Goal: Information Seeking & Learning: Learn about a topic

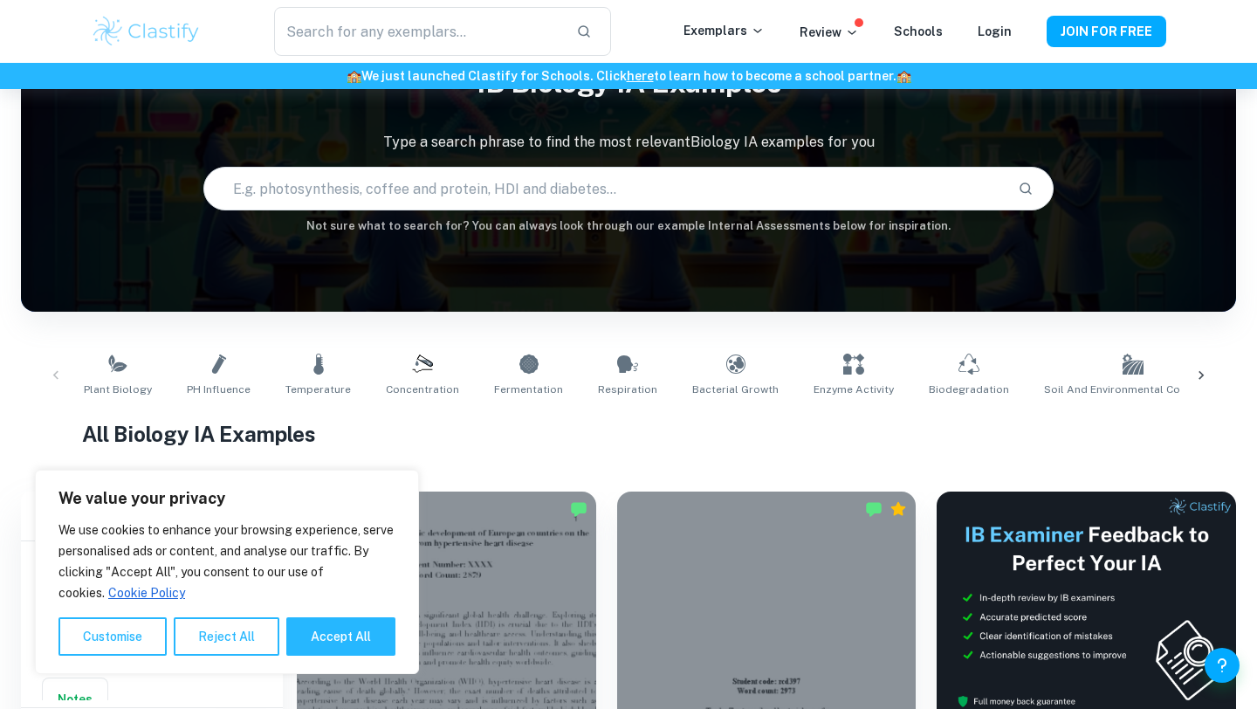
click at [549, 452] on div "All Biology IA Examples" at bounding box center [629, 437] width 1094 height 38
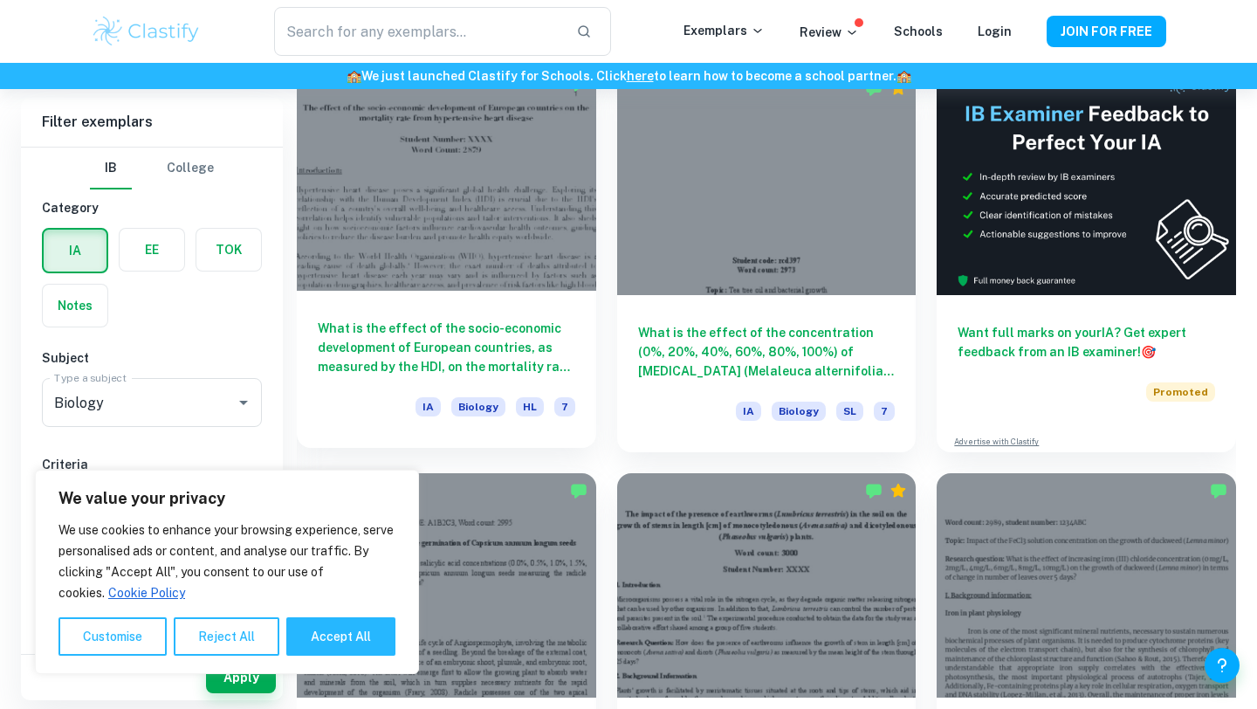
scroll to position [617, 0]
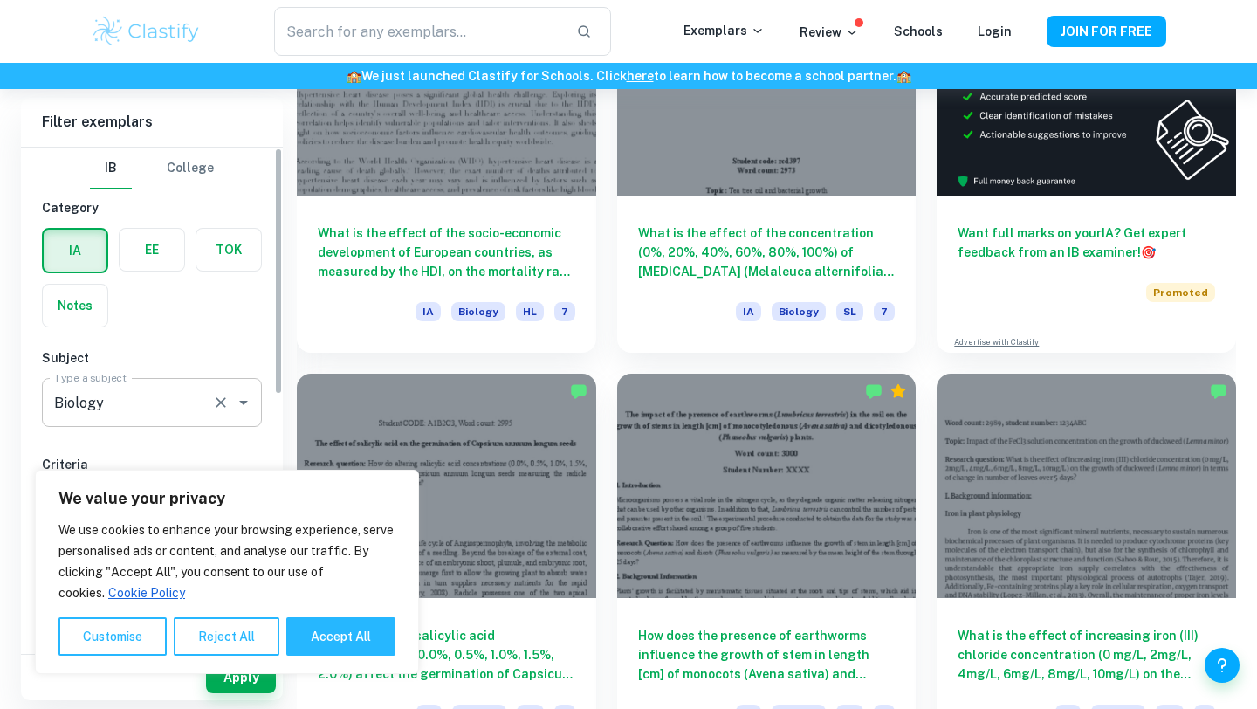
click at [155, 387] on input "Biology" at bounding box center [127, 402] width 155 height 33
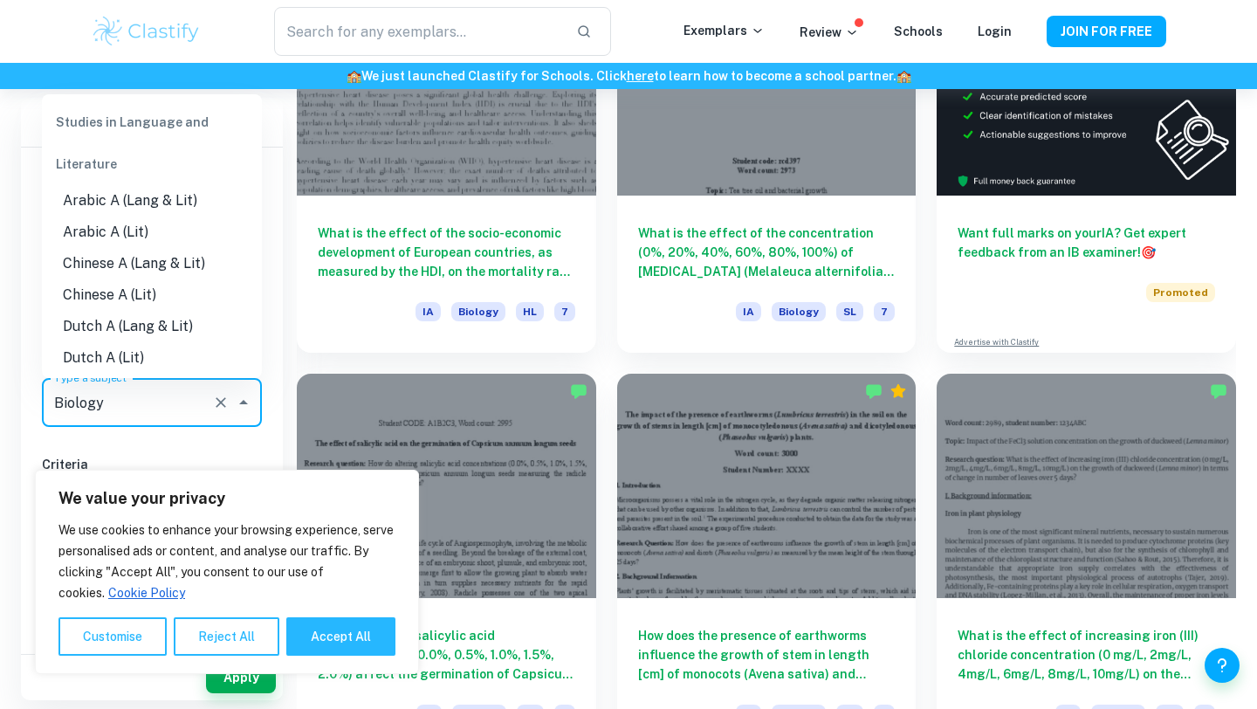
scroll to position [1913, 0]
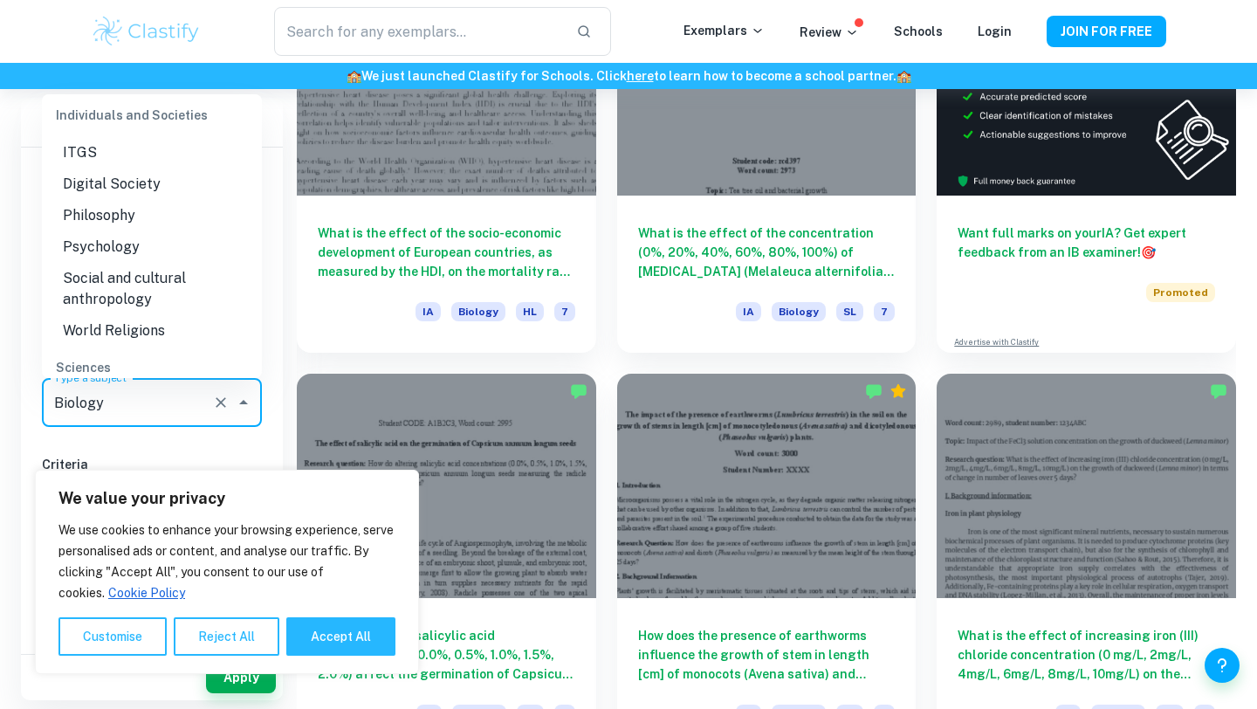
click at [341, 614] on div "We use cookies to enhance your browsing experience, serve personalised ads or c…" at bounding box center [226, 587] width 337 height 136
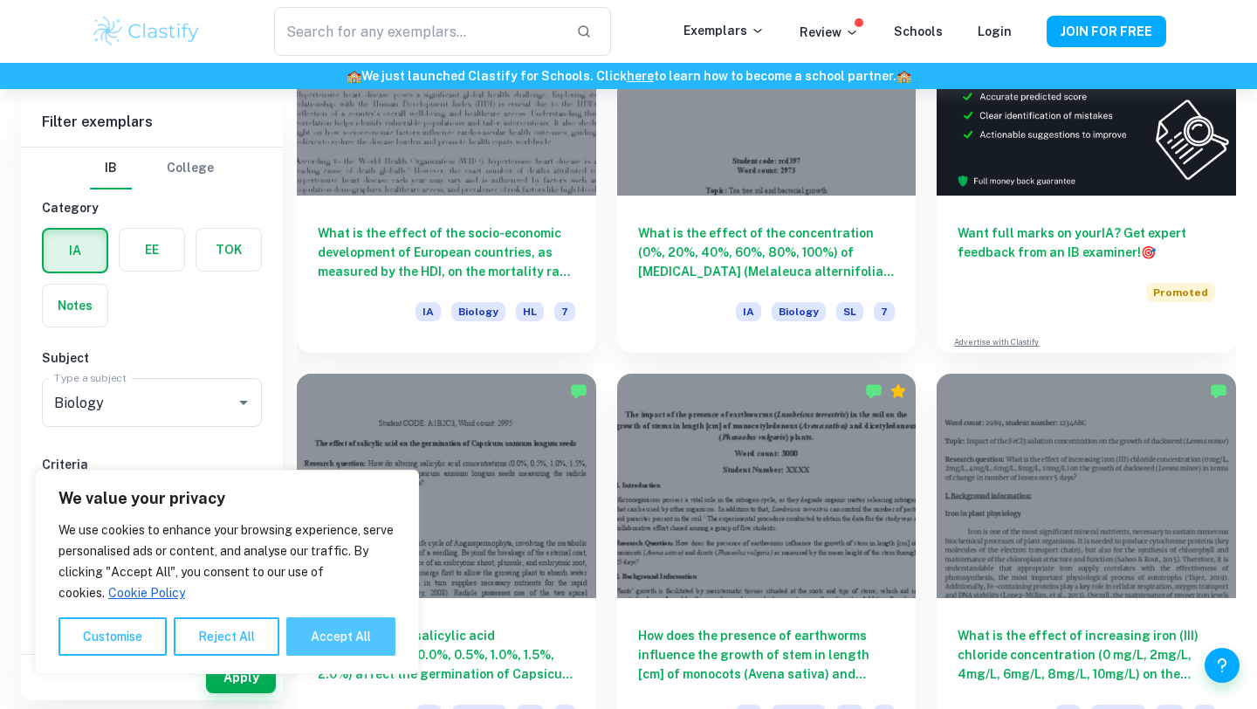
click at [338, 634] on button "Accept All" at bounding box center [340, 636] width 109 height 38
checkbox input "true"
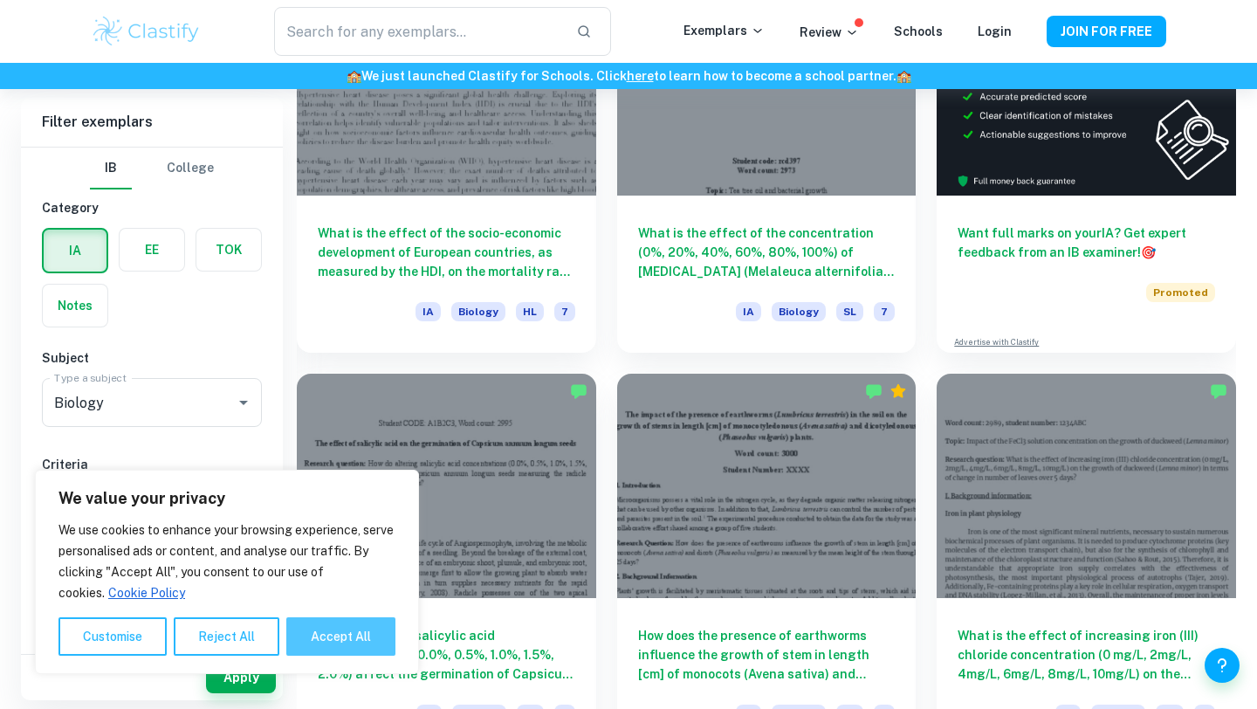
checkbox input "true"
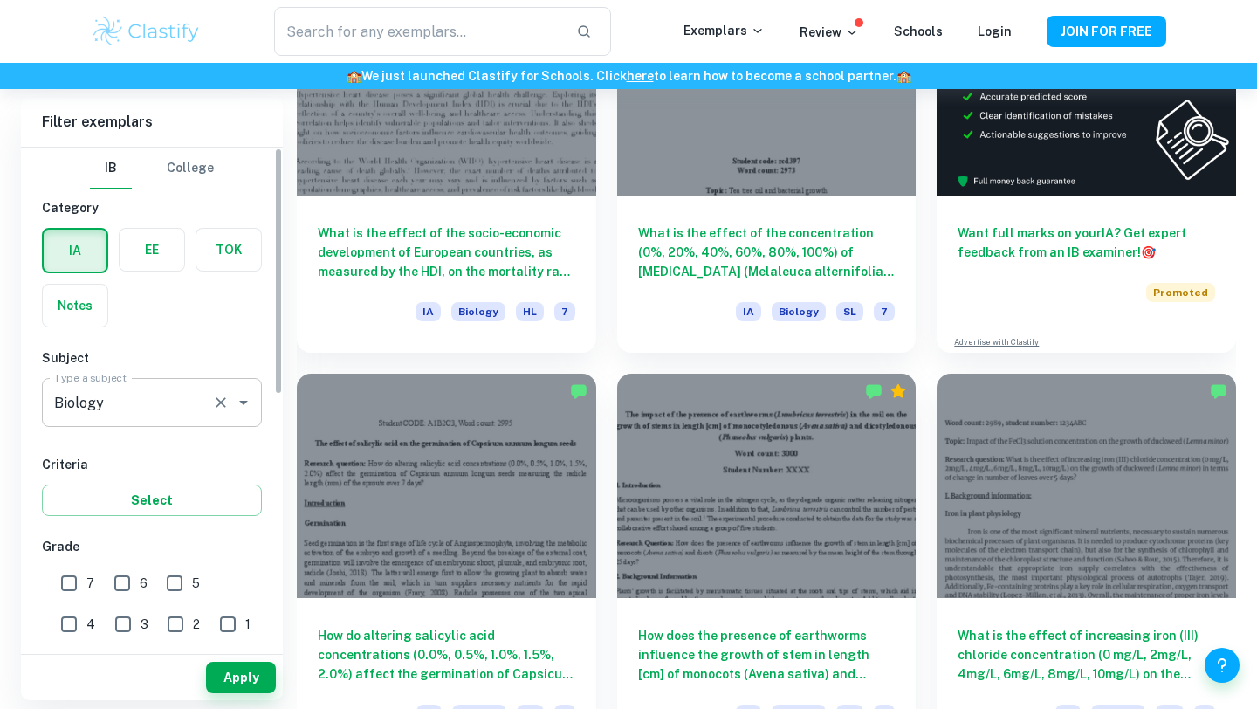
click at [204, 416] on input "Biology" at bounding box center [127, 402] width 155 height 33
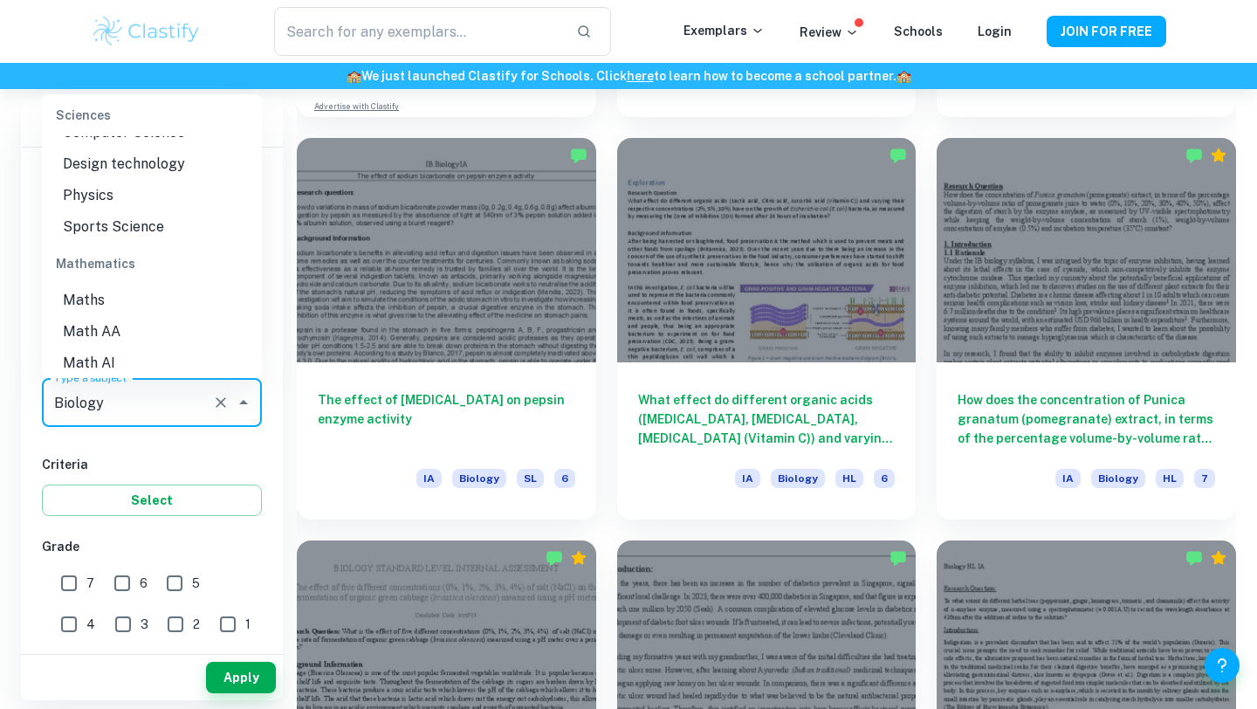
scroll to position [2211, 0]
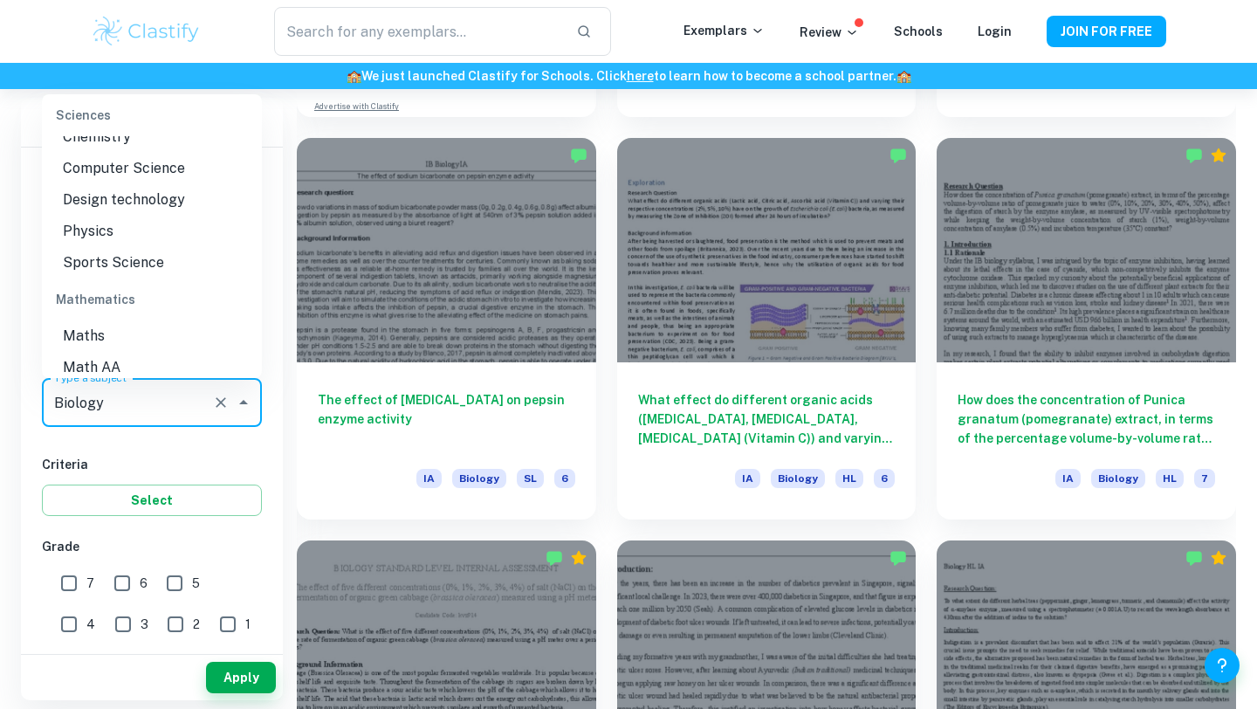
click at [119, 352] on li "Math AA" at bounding box center [152, 367] width 220 height 31
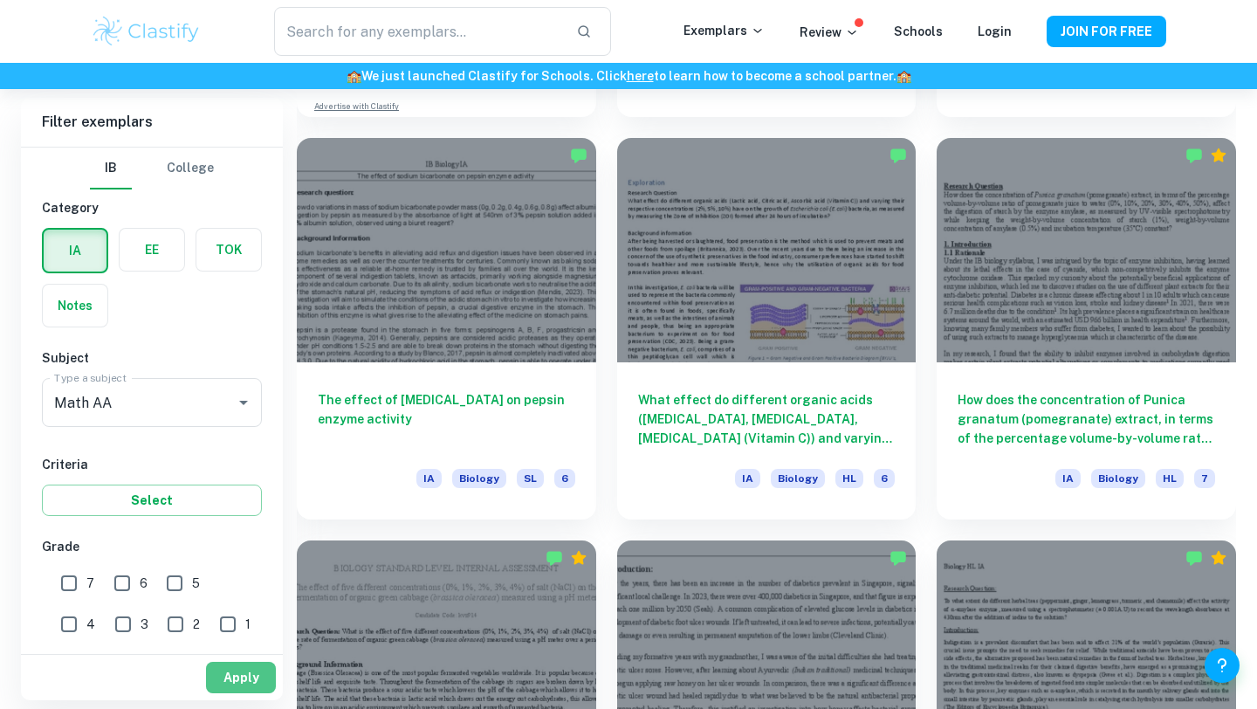
click at [233, 675] on button "Apply" at bounding box center [241, 677] width 70 height 31
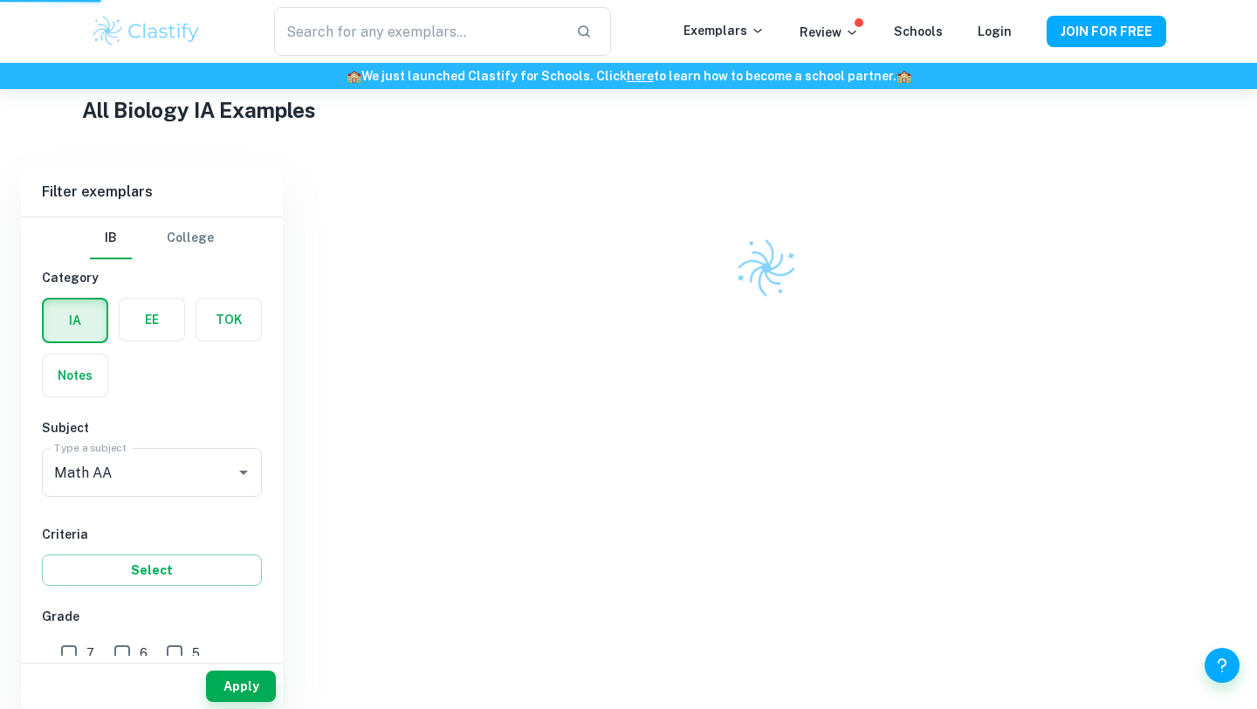
scroll to position [351, 0]
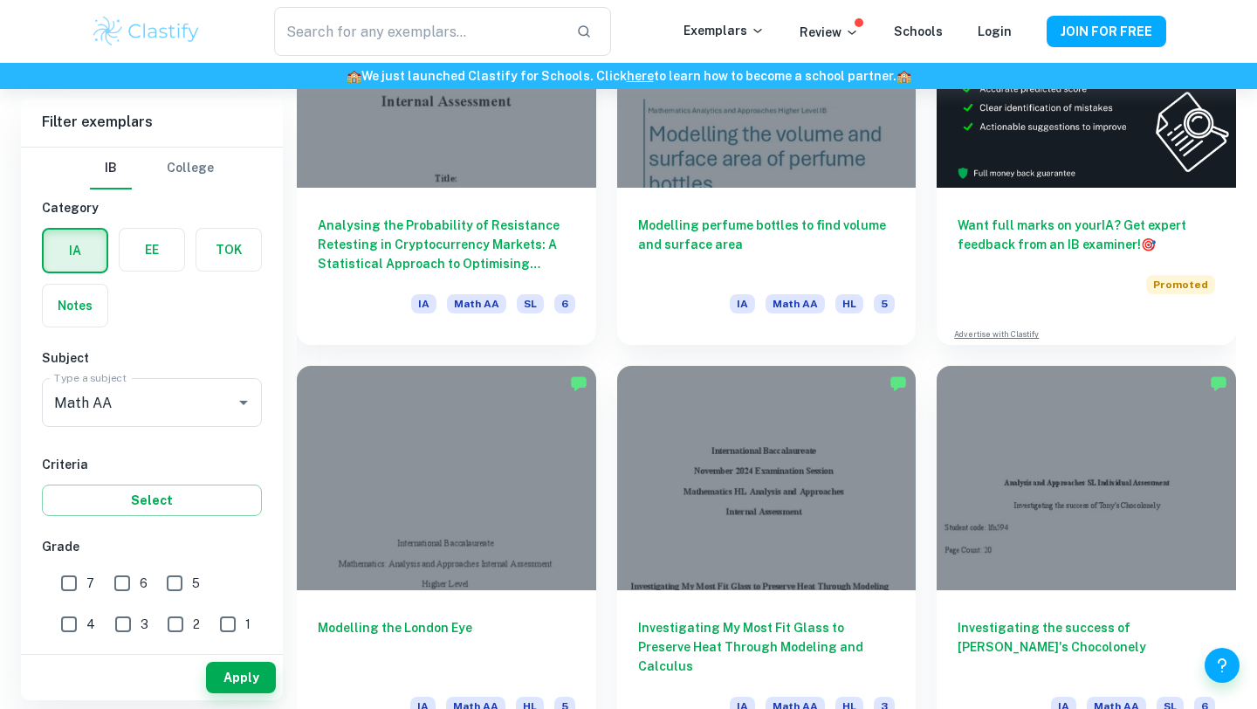
scroll to position [605, 0]
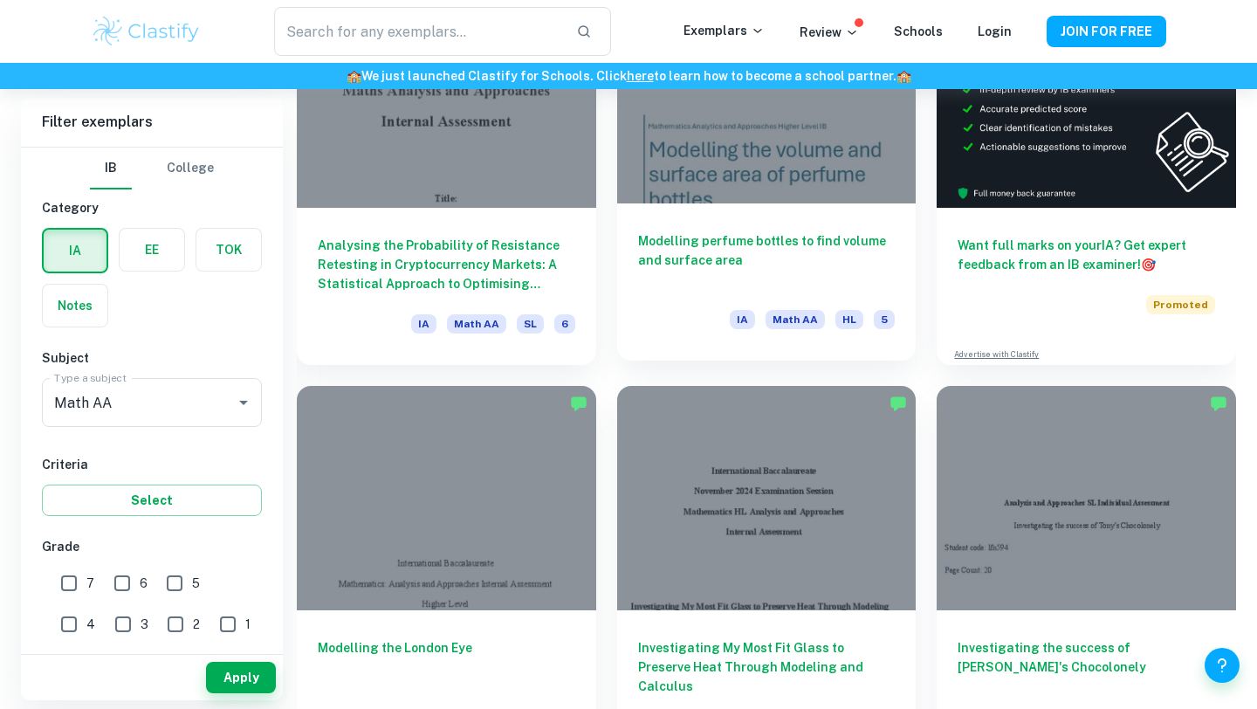
click at [722, 239] on h6 "Modelling perfume bottles to find volume and surface area" at bounding box center [767, 260] width 258 height 58
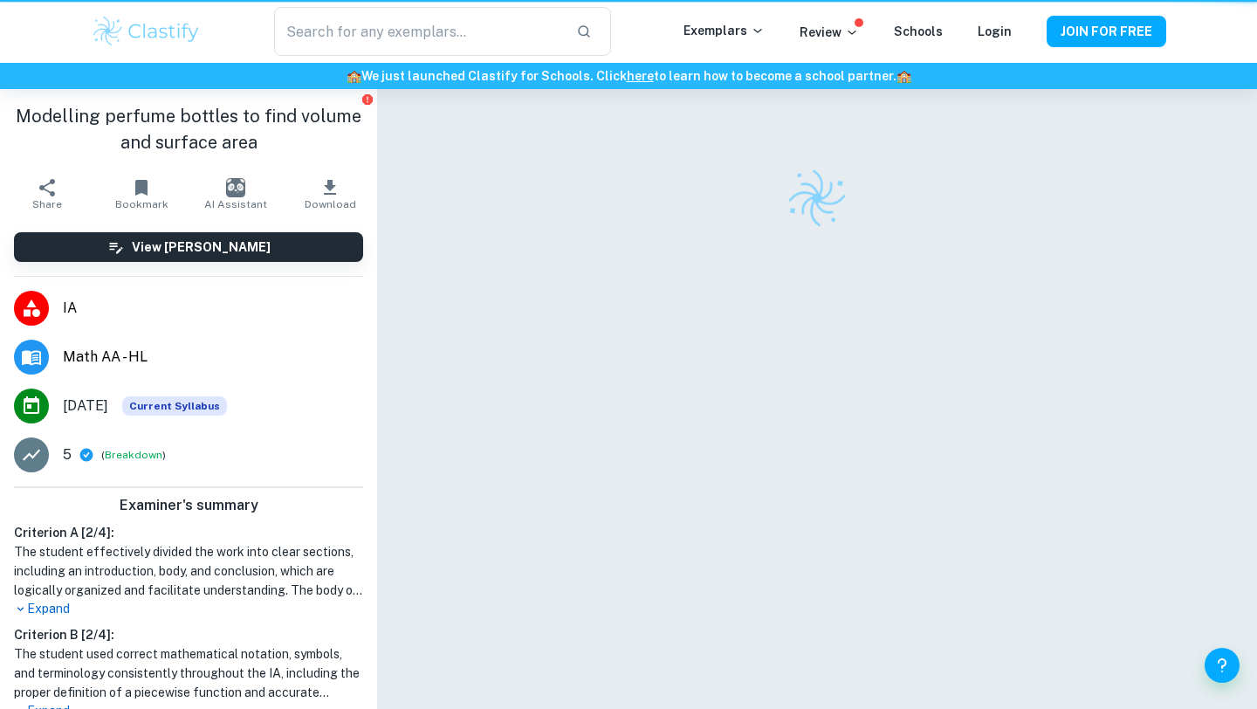
click at [722, 239] on div at bounding box center [817, 422] width 754 height 666
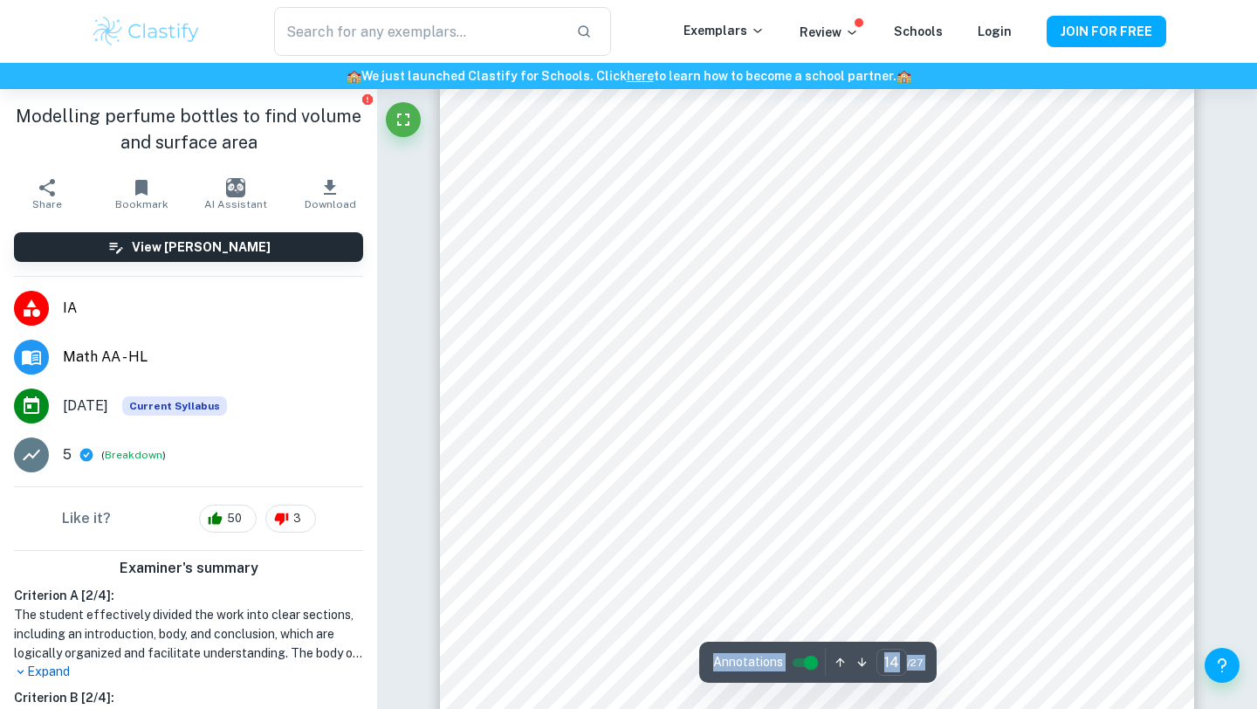
scroll to position [14656, 0]
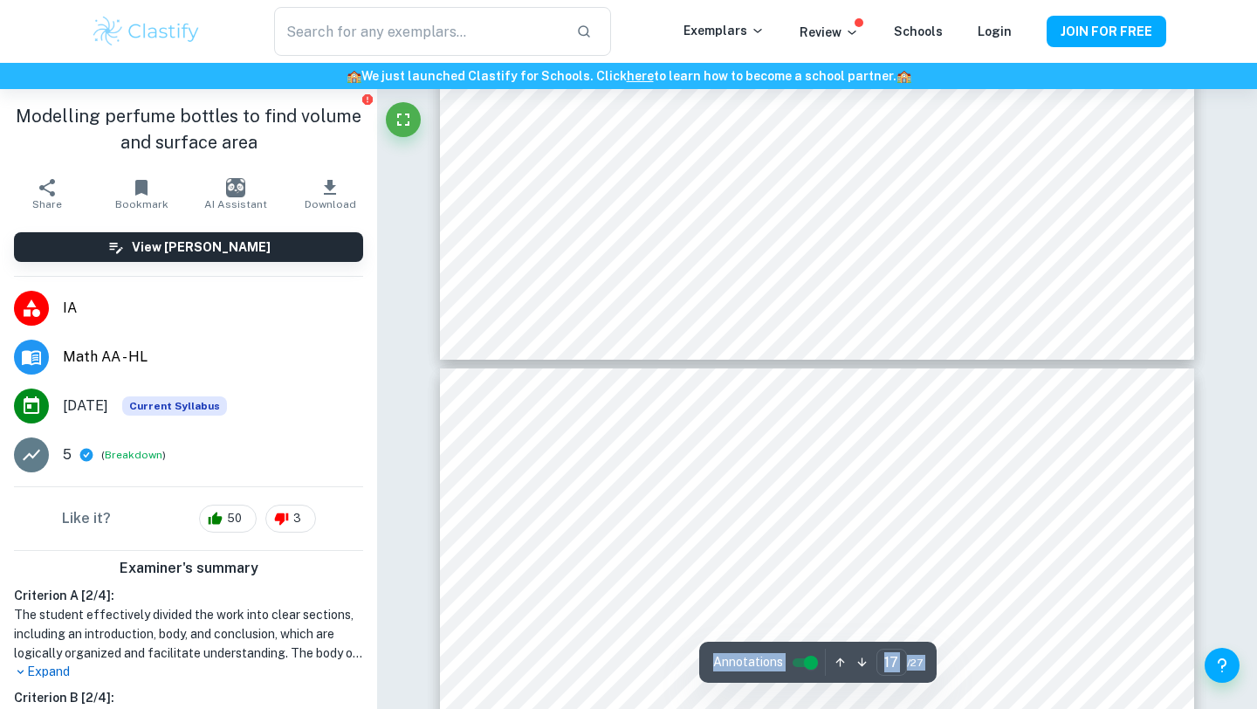
type input "18"
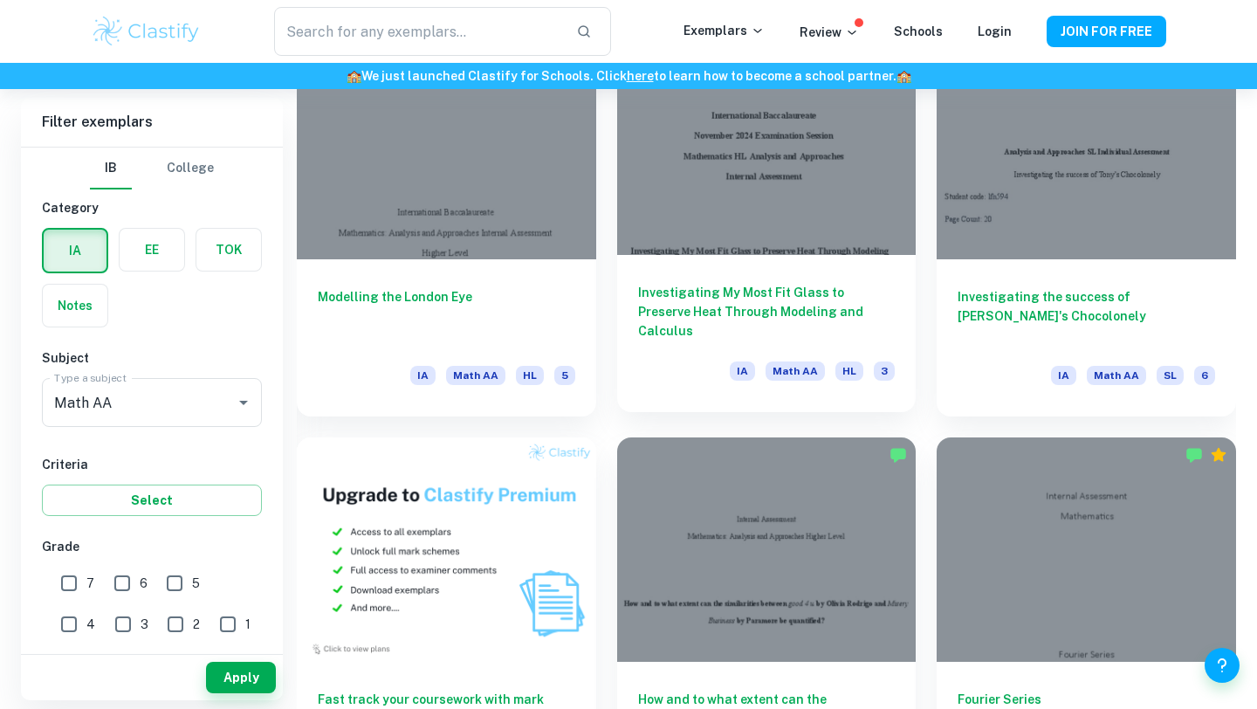
scroll to position [955, 0]
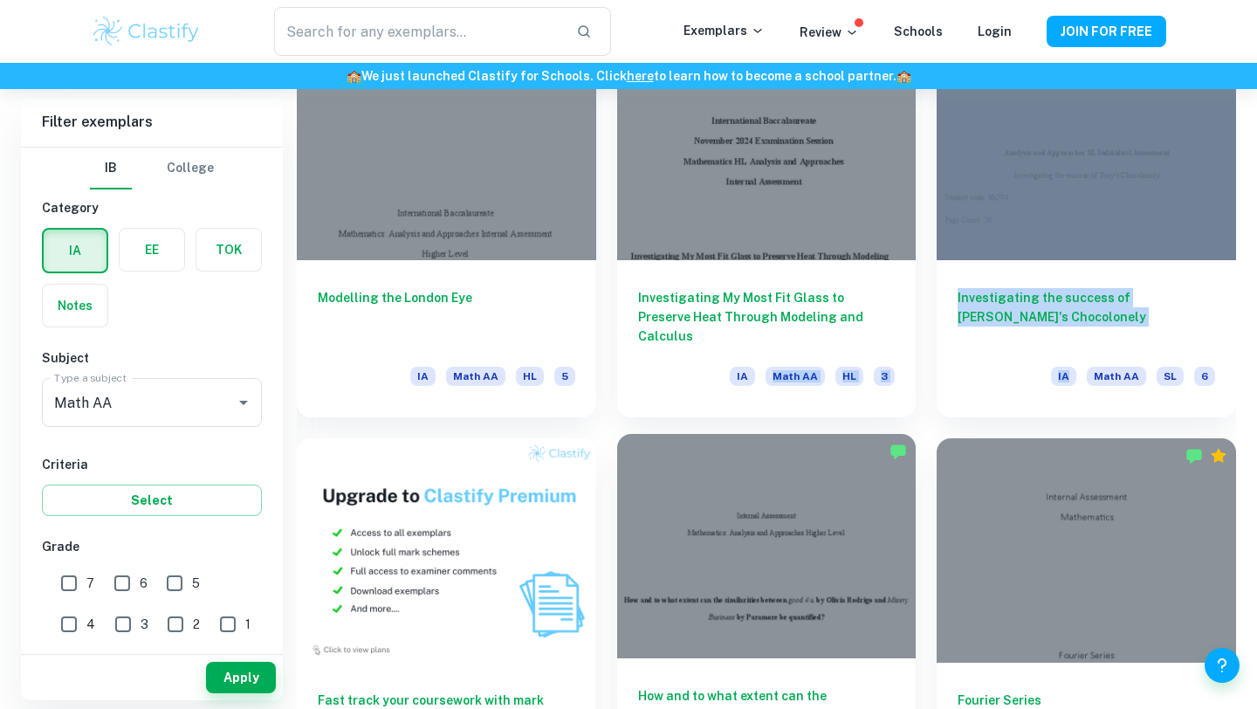
drag, startPoint x: 925, startPoint y: 387, endPoint x: 713, endPoint y: 442, distance: 218.3
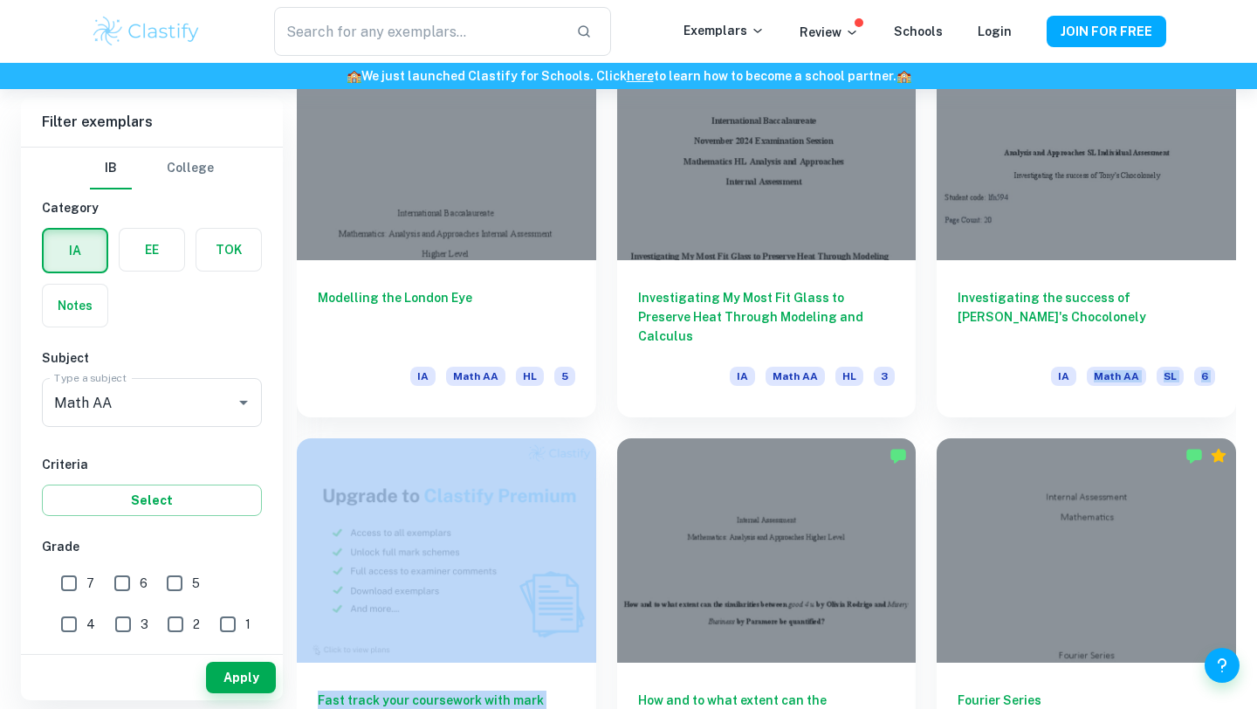
click at [606, 437] on div "How and to what extent can the similarities between good 4 u by [PERSON_NAME] a…" at bounding box center [756, 618] width 320 height 402
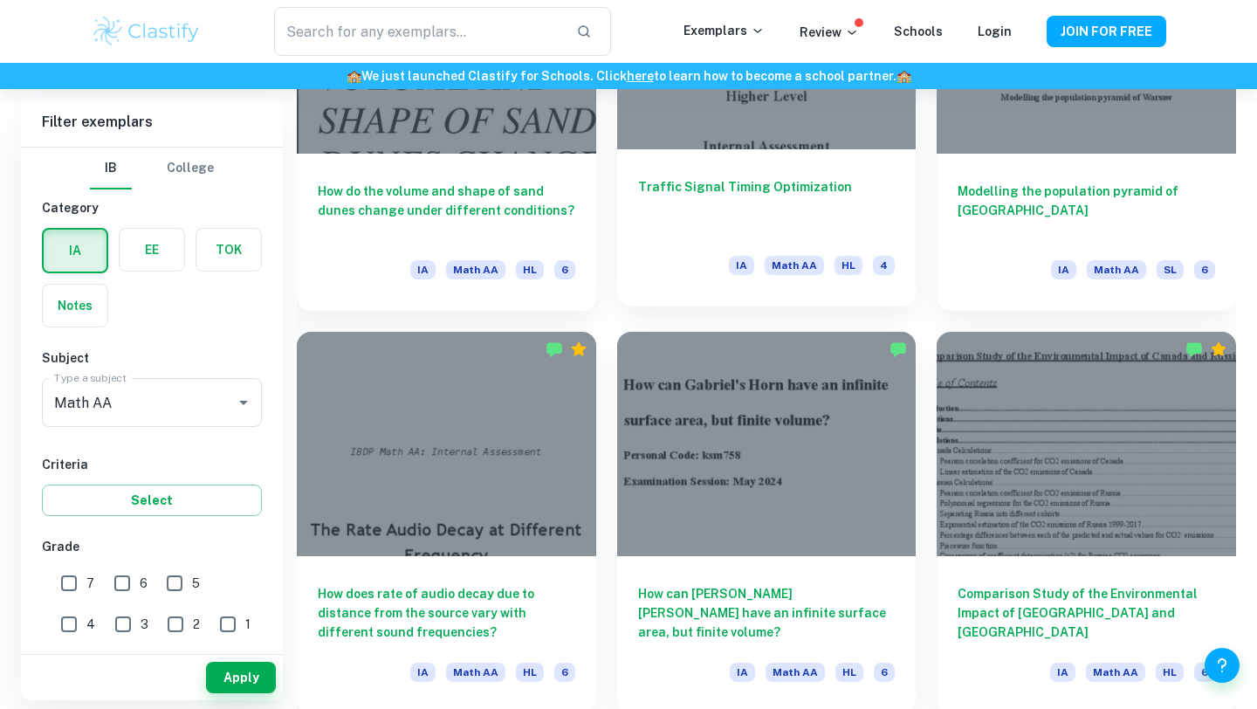
scroll to position [1870, 0]
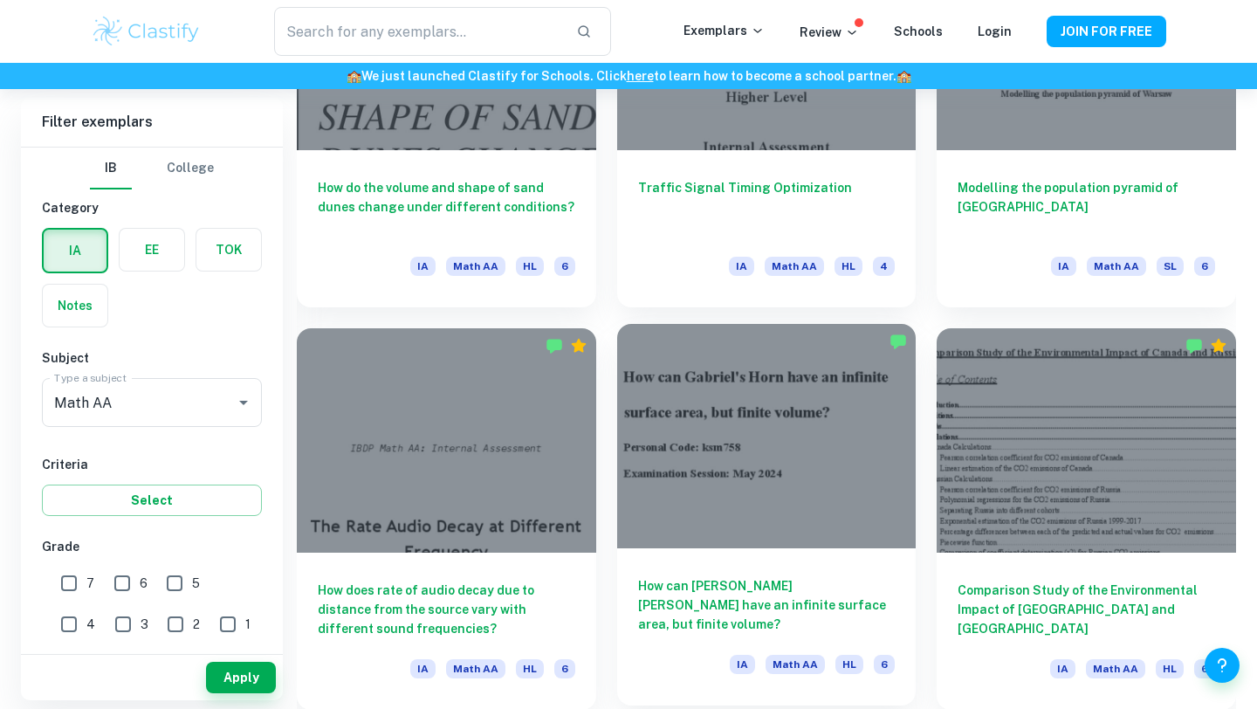
click at [794, 520] on div at bounding box center [766, 436] width 299 height 224
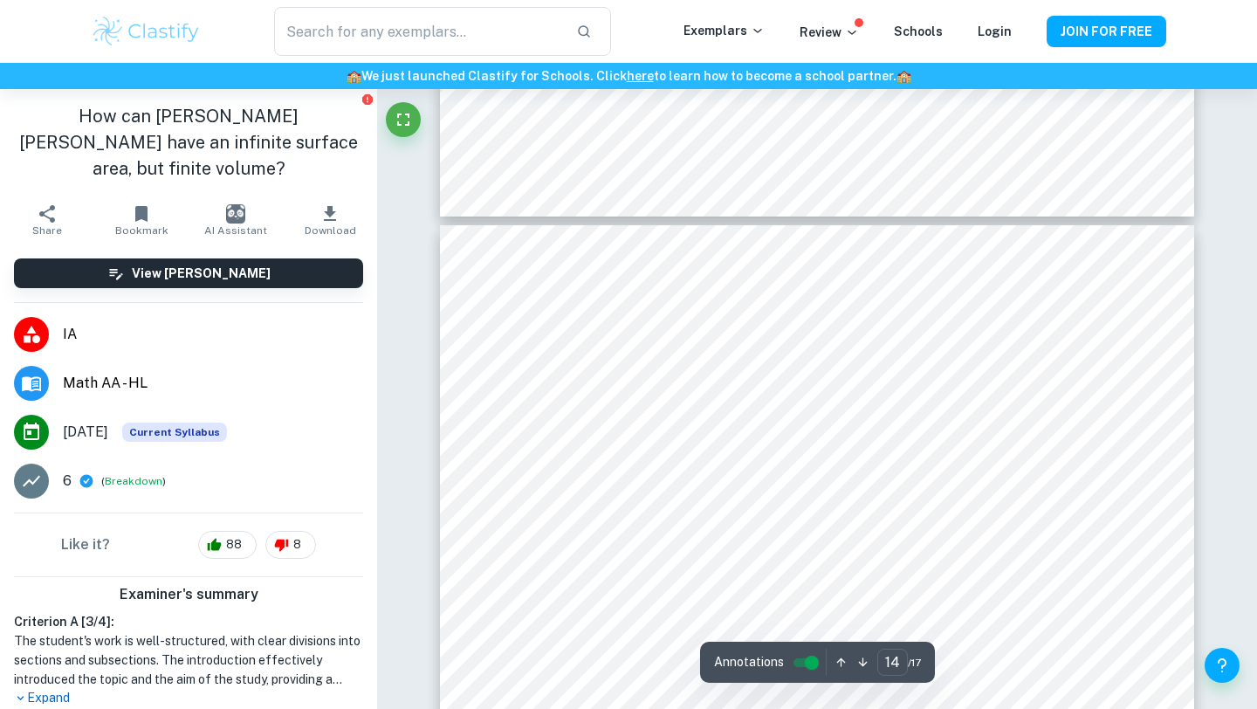
scroll to position [12410, 0]
type input "13"
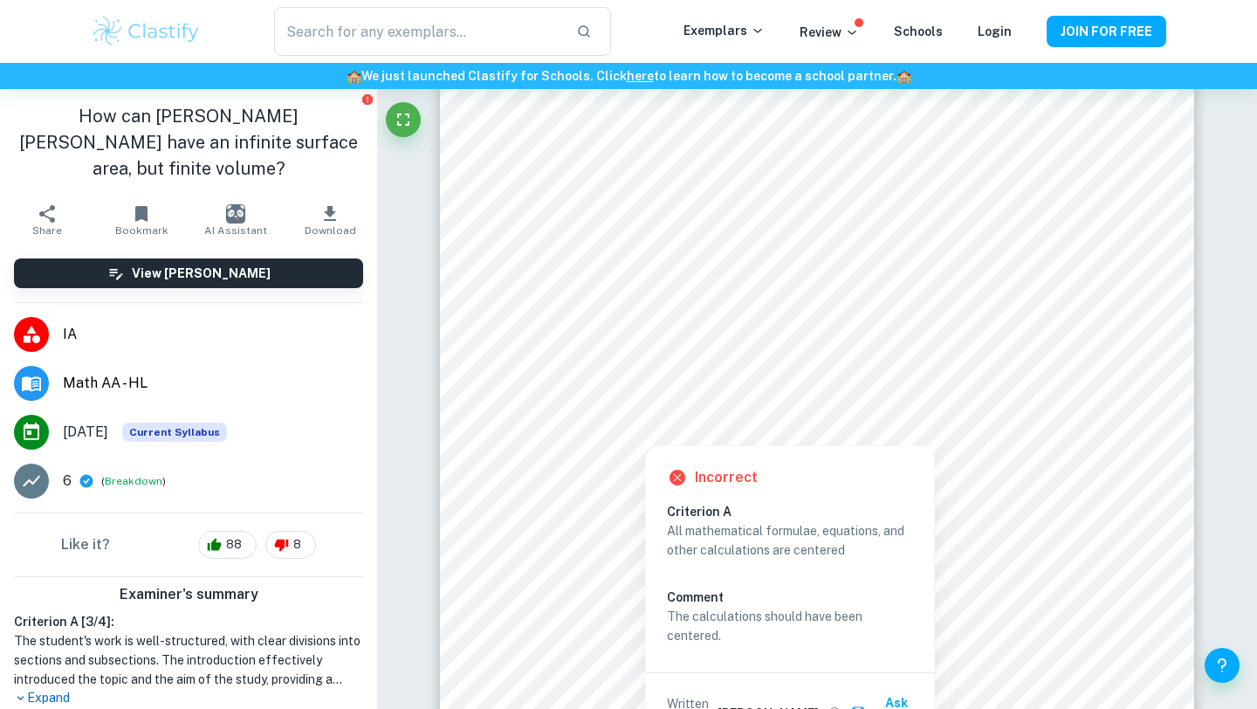
click at [652, 334] on div at bounding box center [760, 355] width 463 height 87
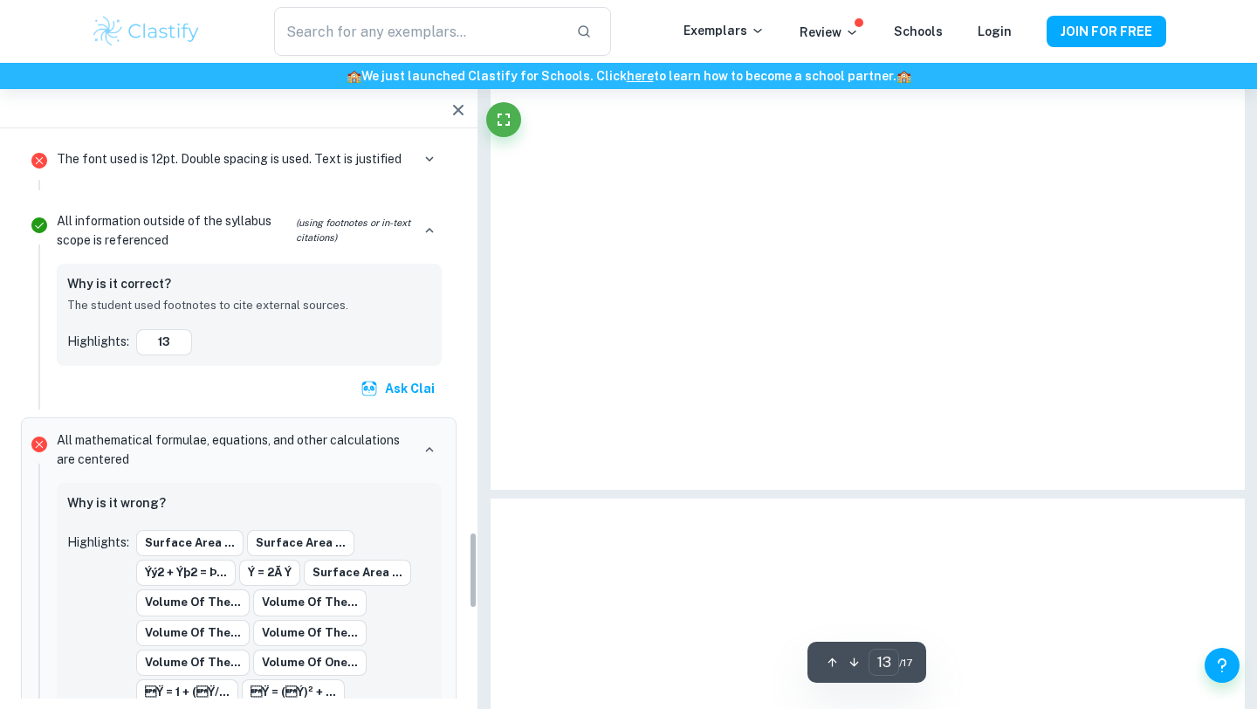
scroll to position [2851, 0]
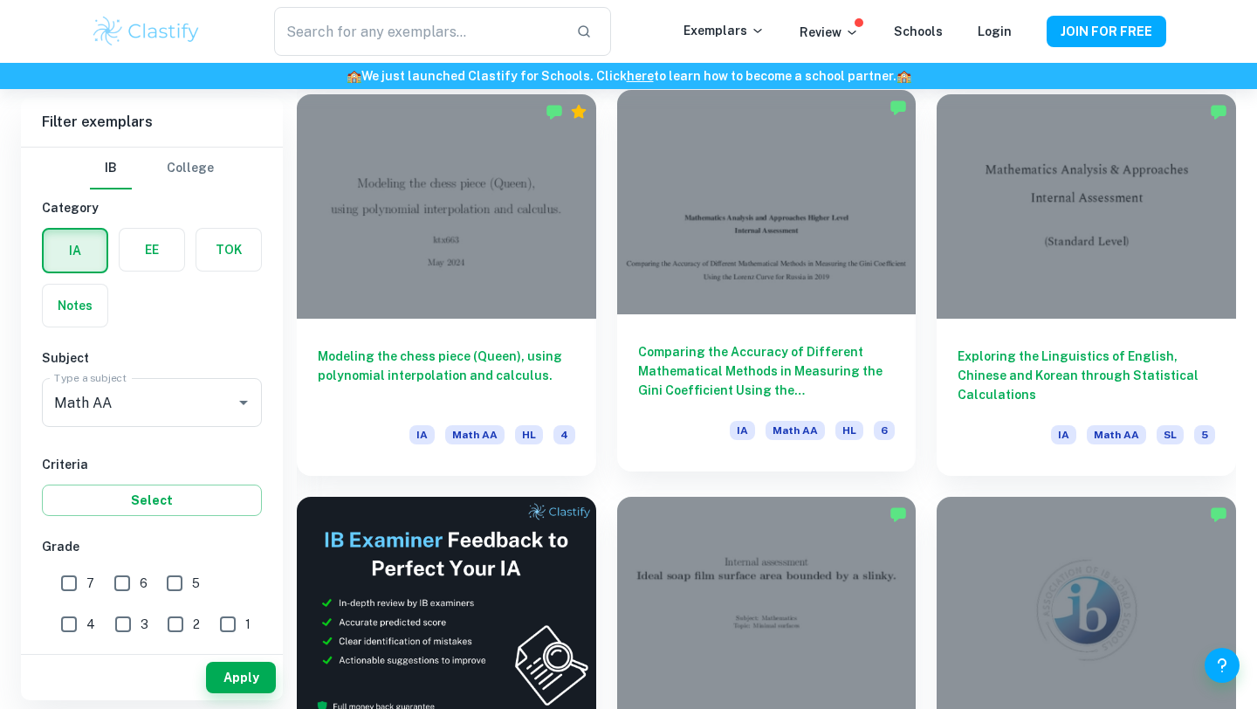
scroll to position [2519, 0]
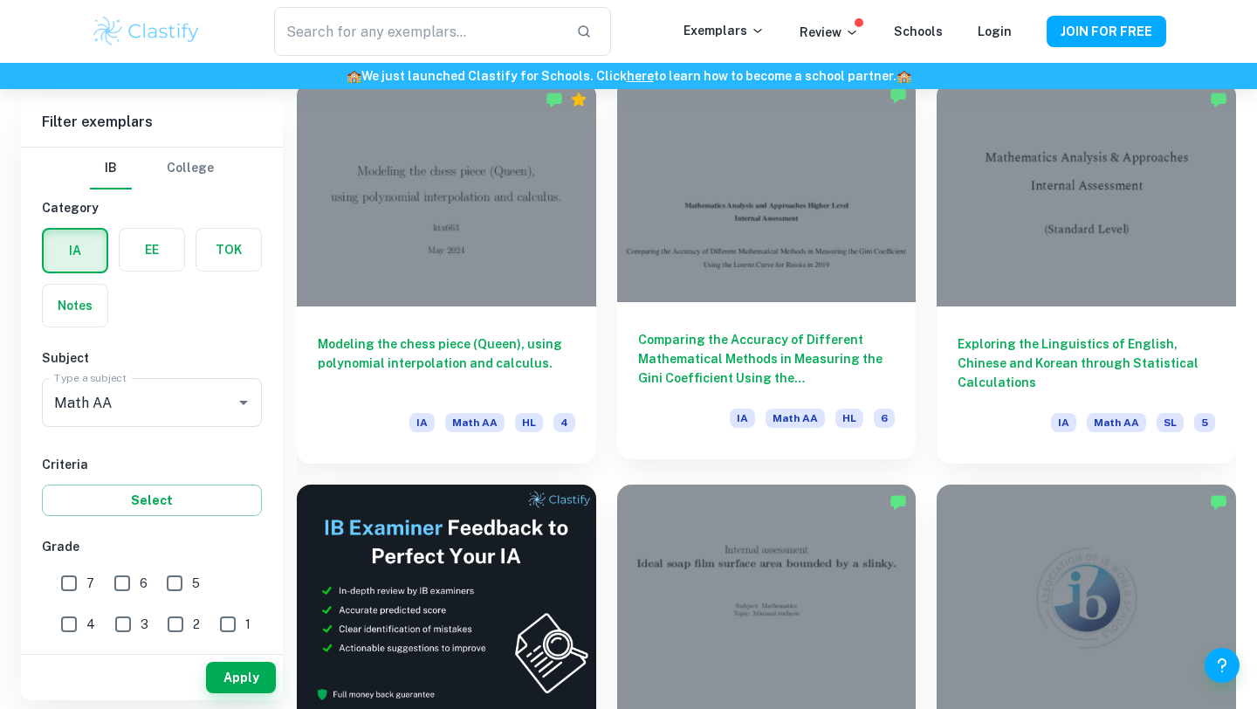
click at [829, 317] on div "Comparing the Accuracy of Different Mathematical Methods in Measuring the Gini …" at bounding box center [766, 380] width 299 height 157
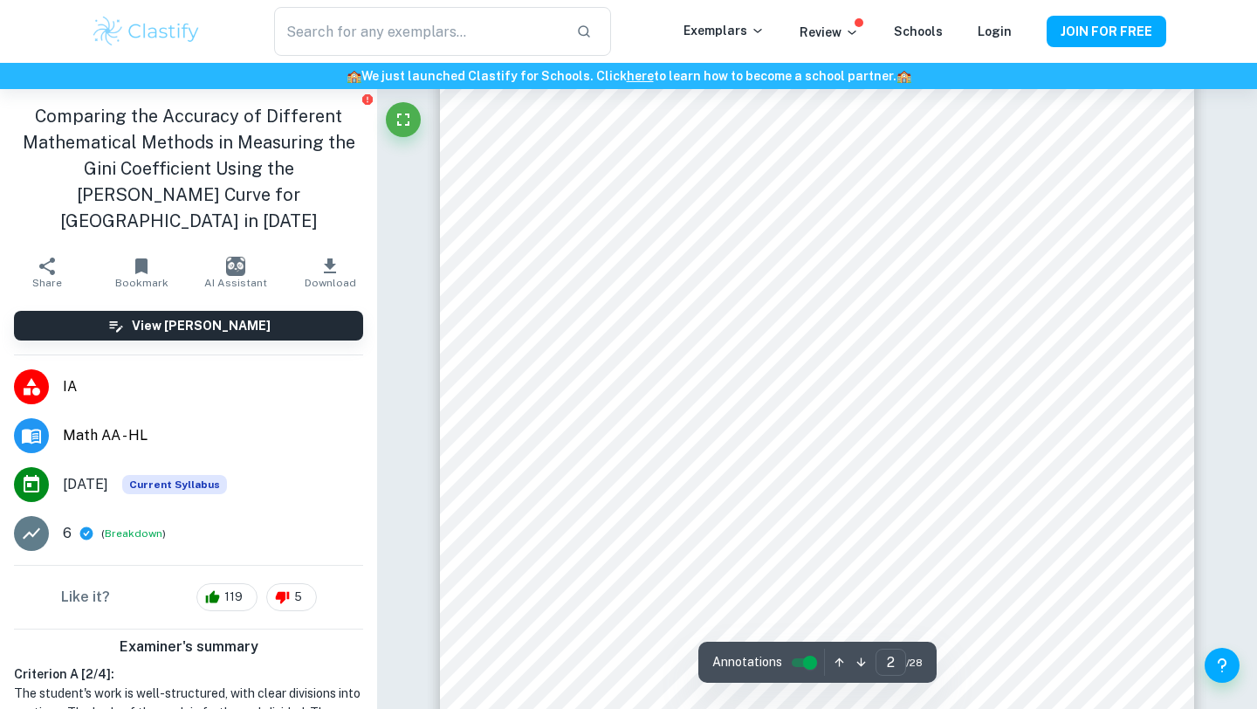
scroll to position [2095, 0]
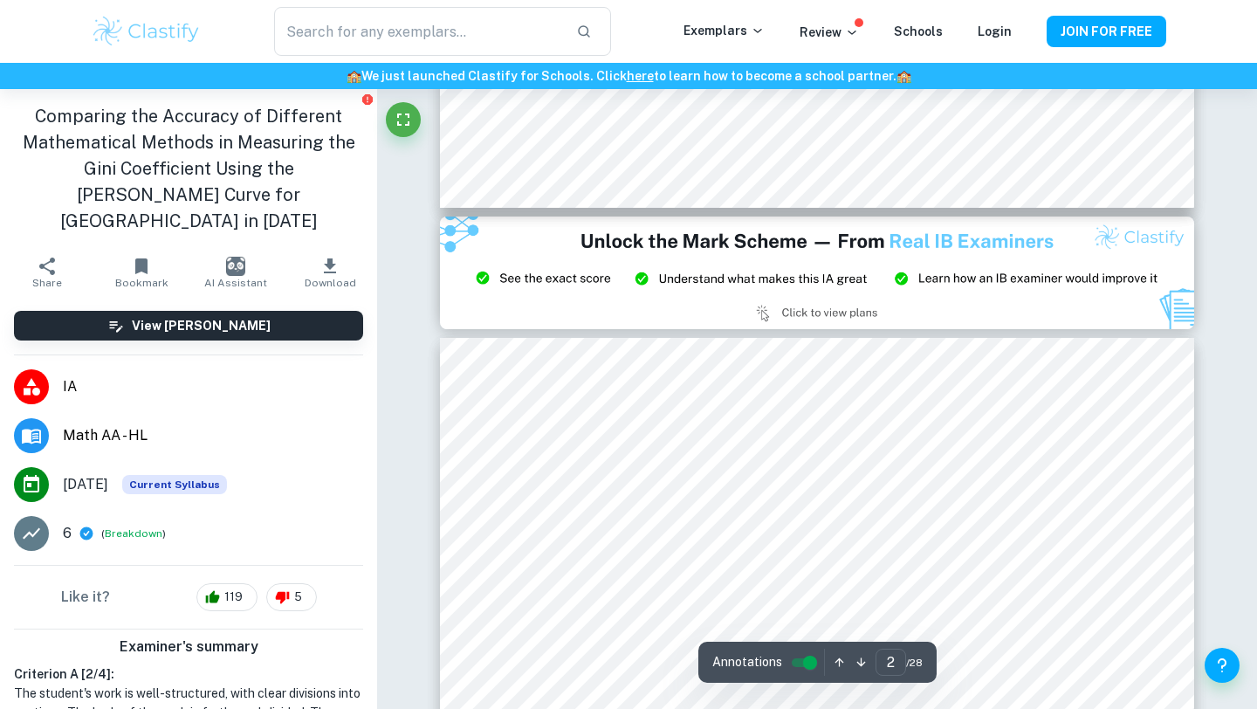
type input "3"
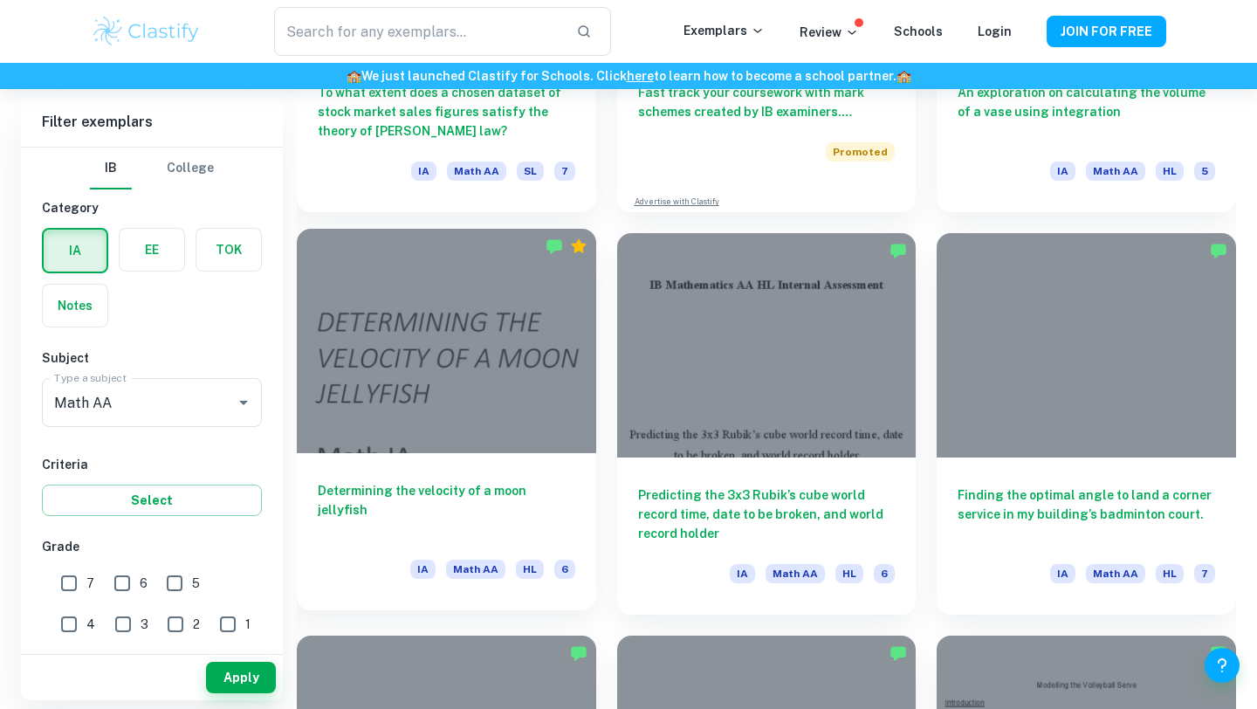
scroll to position [3600, 0]
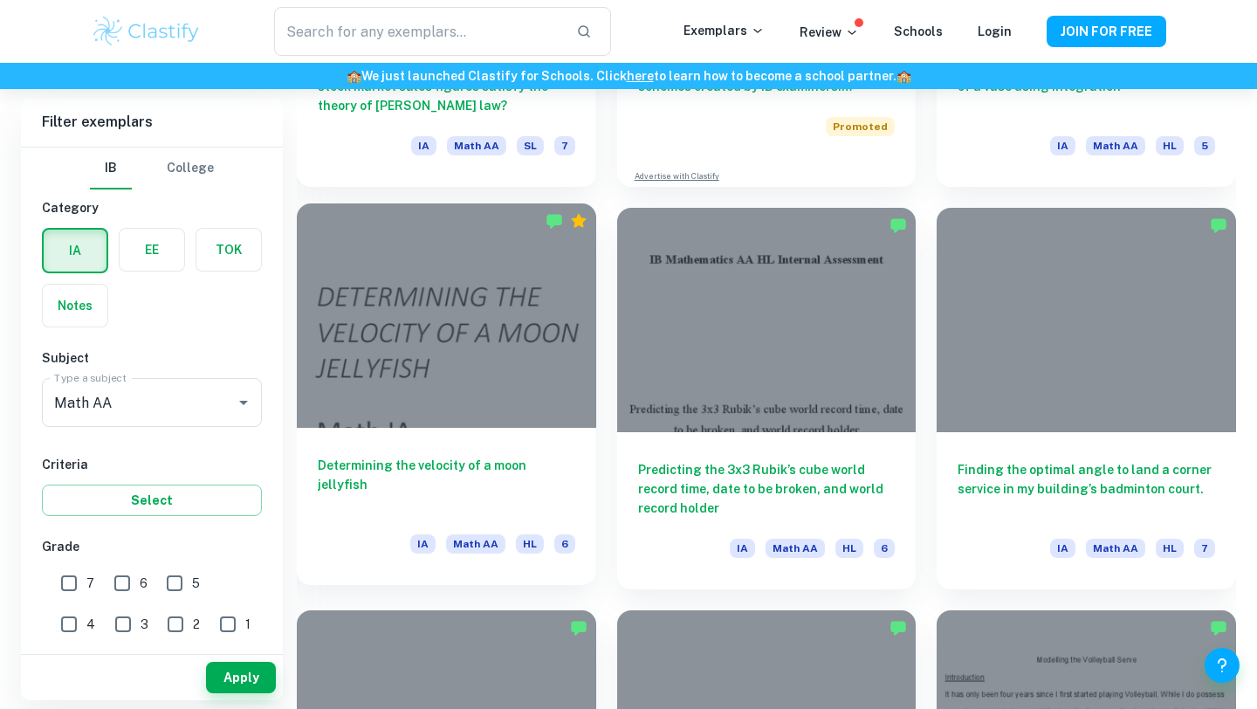
click at [562, 389] on div at bounding box center [446, 315] width 299 height 224
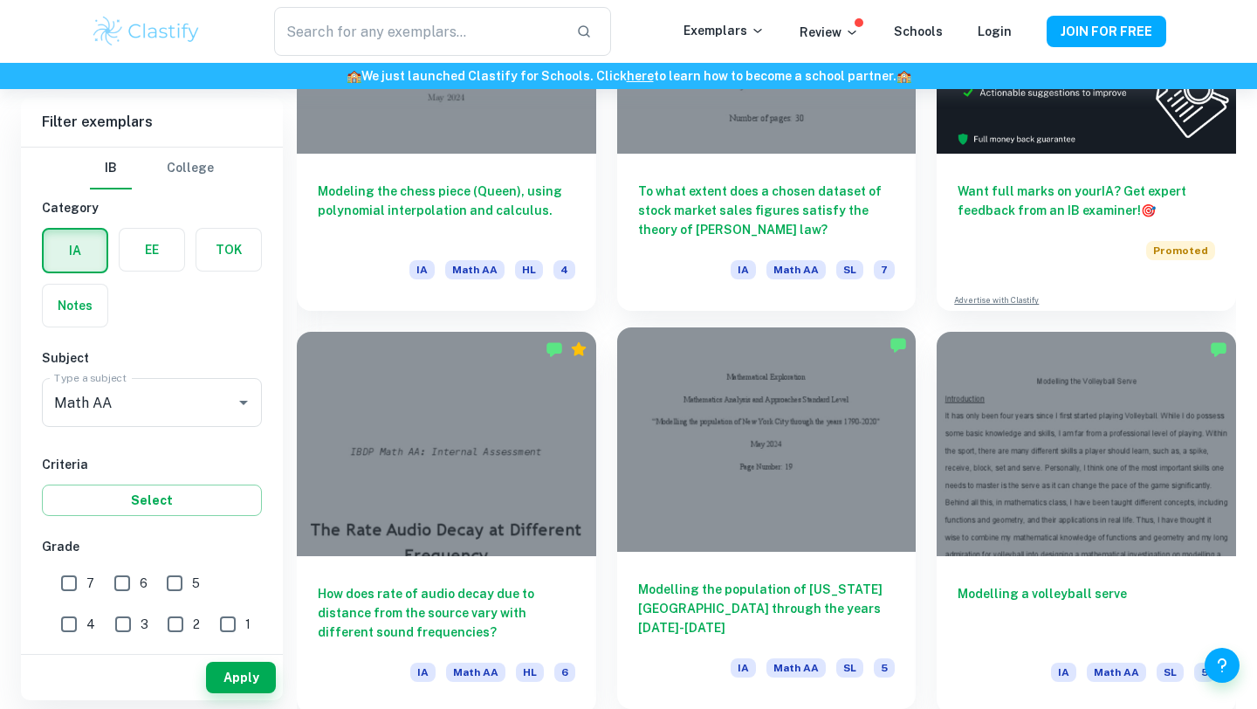
scroll to position [7100, 0]
